Goal: Task Accomplishment & Management: Manage account settings

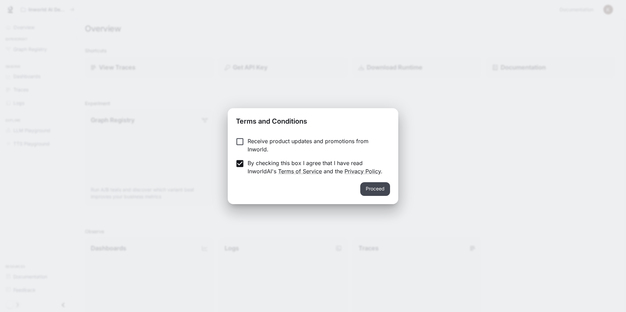
click at [377, 188] on button "Proceed" at bounding box center [375, 189] width 30 height 14
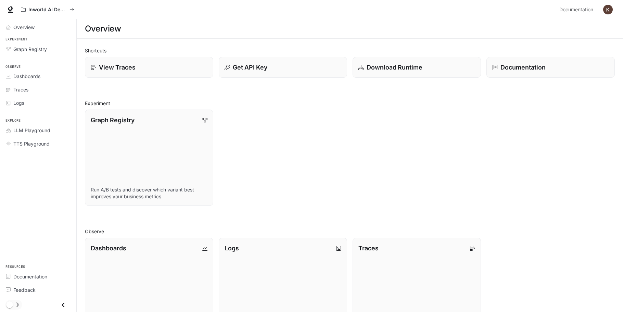
click at [610, 8] on img "button" at bounding box center [608, 10] width 10 height 10
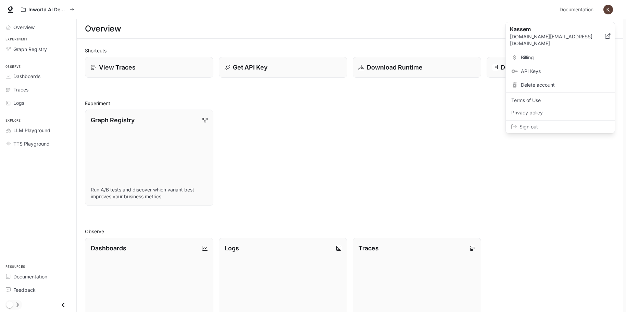
click at [524, 54] on span "Billing" at bounding box center [565, 57] width 88 height 7
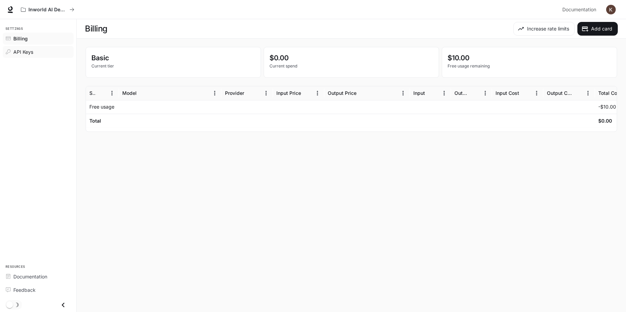
click at [25, 51] on span "API Keys" at bounding box center [23, 51] width 20 height 7
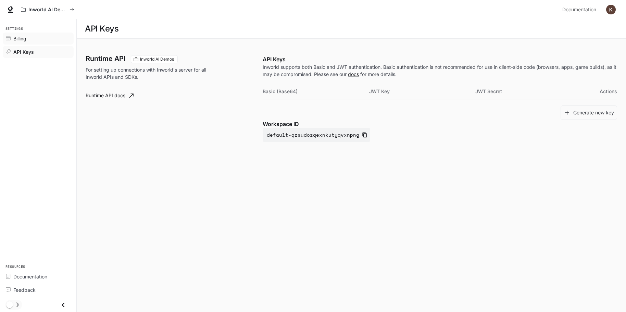
click at [14, 38] on span "Billing" at bounding box center [19, 38] width 13 height 7
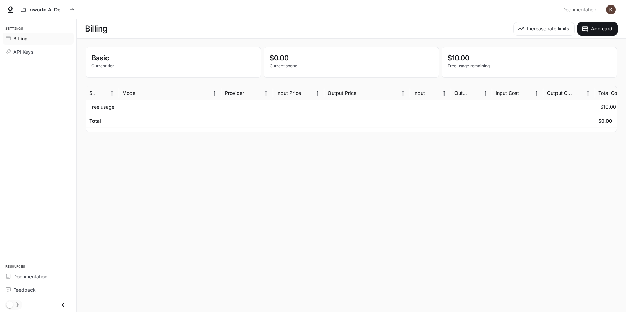
click at [610, 9] on img "button" at bounding box center [611, 10] width 10 height 10
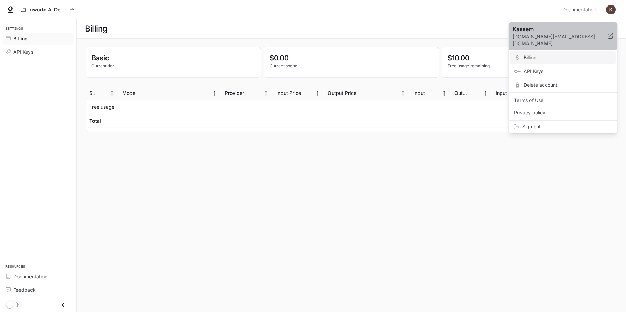
click at [525, 28] on p "Kassem" at bounding box center [554, 29] width 84 height 8
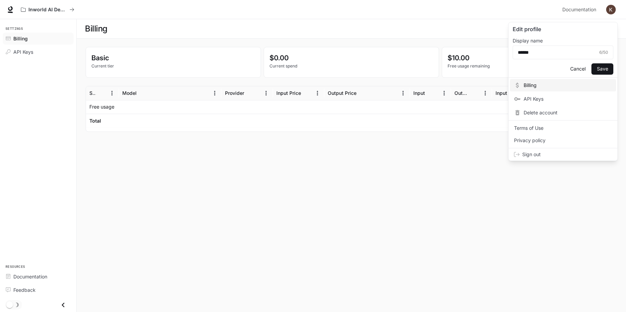
click at [24, 10] on div at bounding box center [313, 156] width 626 height 312
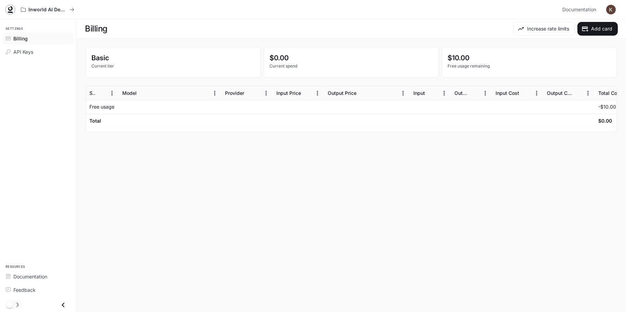
click at [10, 9] on icon at bounding box center [10, 9] width 7 height 7
